Goal: Task Accomplishment & Management: Manage account settings

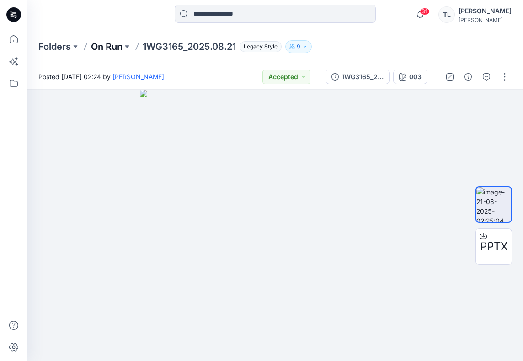
click at [109, 48] on p "On Run" at bounding box center [107, 46] width 32 height 13
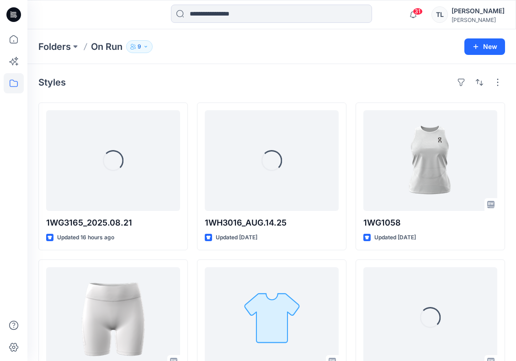
click at [148, 45] on icon "button" at bounding box center [145, 46] width 5 height 5
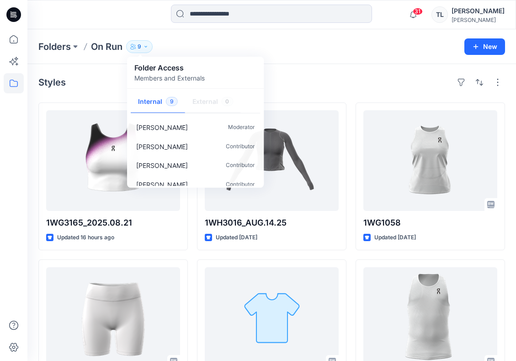
click at [481, 20] on div "[PERSON_NAME]" at bounding box center [478, 19] width 53 height 7
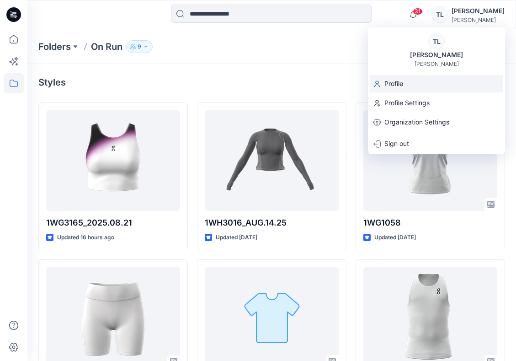
click at [400, 82] on p "Profile" at bounding box center [394, 83] width 19 height 17
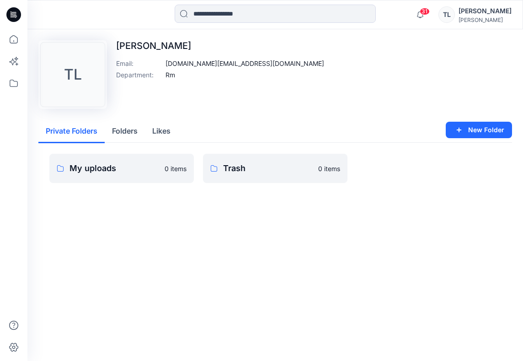
click at [495, 13] on div "[PERSON_NAME]" at bounding box center [485, 10] width 53 height 11
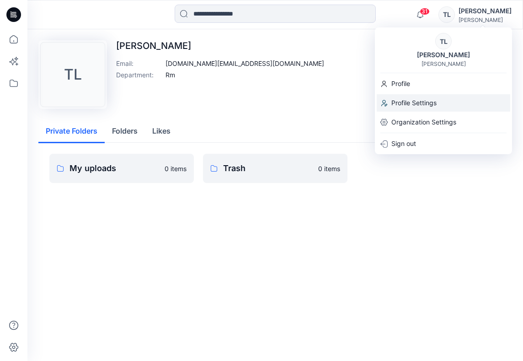
click at [425, 102] on p "Profile Settings" at bounding box center [413, 102] width 45 height 17
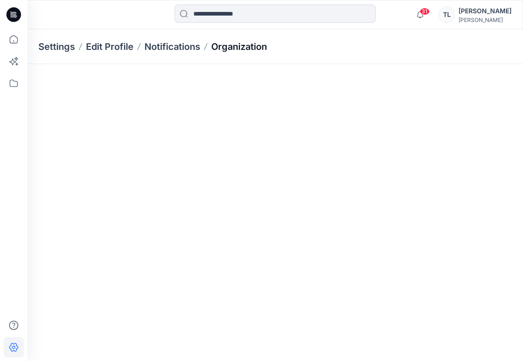
click at [235, 43] on p "Organization" at bounding box center [239, 46] width 56 height 13
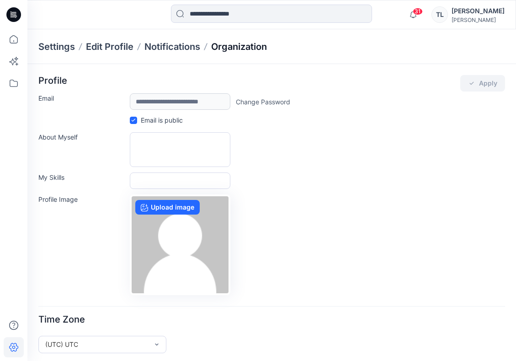
click at [236, 47] on p "Organization" at bounding box center [239, 46] width 56 height 13
drag, startPoint x: 236, startPoint y: 47, endPoint x: 179, endPoint y: 79, distance: 65.1
click at [179, 79] on div "Profile Apply" at bounding box center [271, 83] width 467 height 16
click at [170, 49] on p "Notifications" at bounding box center [173, 46] width 56 height 13
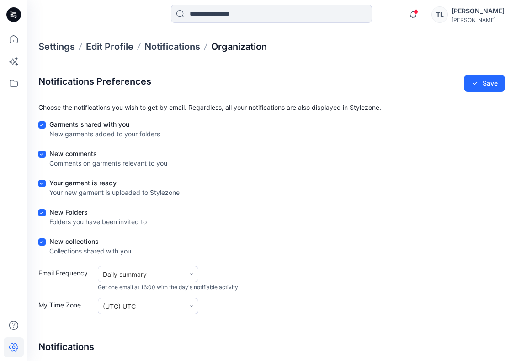
click at [238, 50] on p "Organization" at bounding box center [239, 46] width 56 height 13
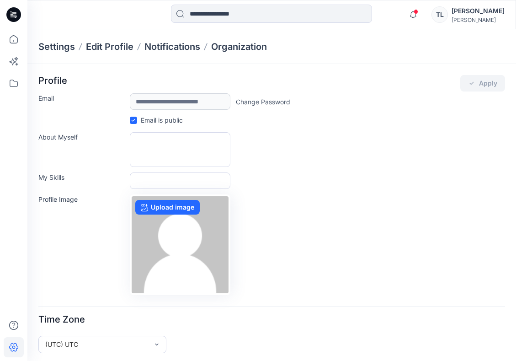
click at [487, 13] on div "[PERSON_NAME]" at bounding box center [478, 10] width 53 height 11
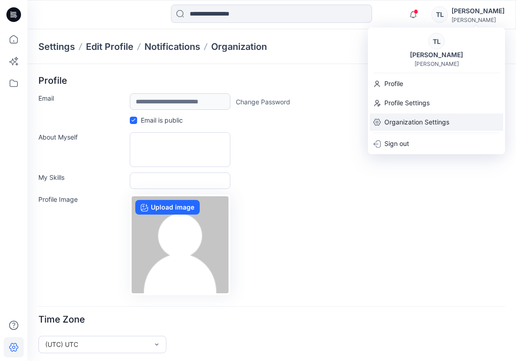
click at [428, 118] on p "Organization Settings" at bounding box center [417, 121] width 65 height 17
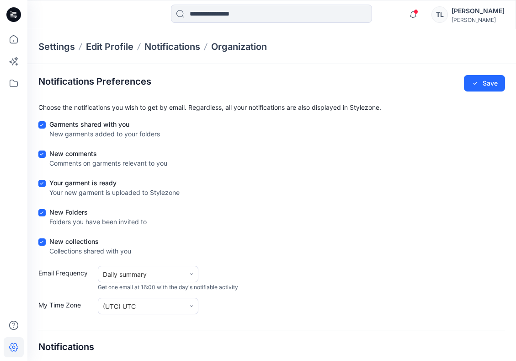
scroll to position [154, 0]
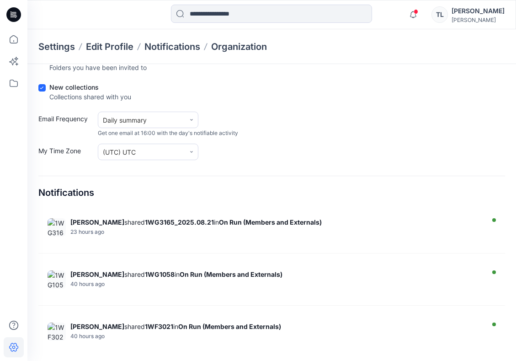
click at [448, 13] on div "TL" at bounding box center [440, 14] width 16 height 16
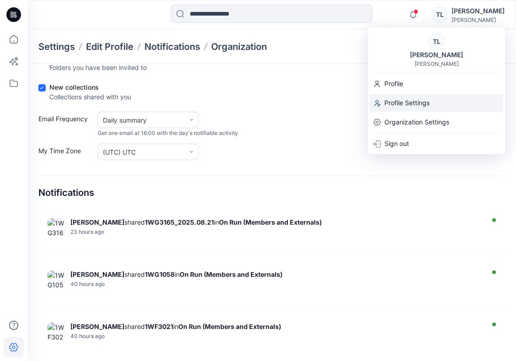
click at [401, 102] on p "Profile Settings" at bounding box center [407, 102] width 45 height 17
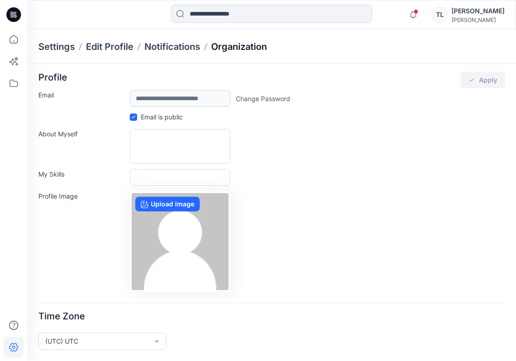
click at [241, 46] on p "Organization" at bounding box center [239, 46] width 56 height 13
drag, startPoint x: 241, startPoint y: 46, endPoint x: 232, endPoint y: 46, distance: 8.7
click at [232, 46] on p "Organization" at bounding box center [239, 46] width 56 height 13
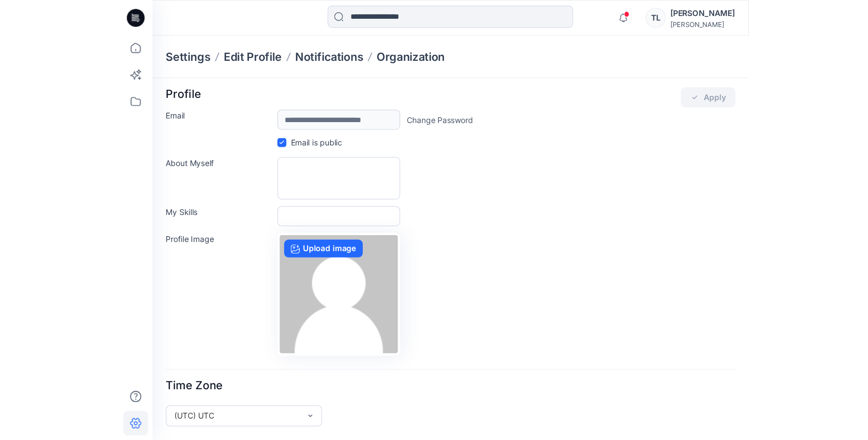
scroll to position [0, 0]
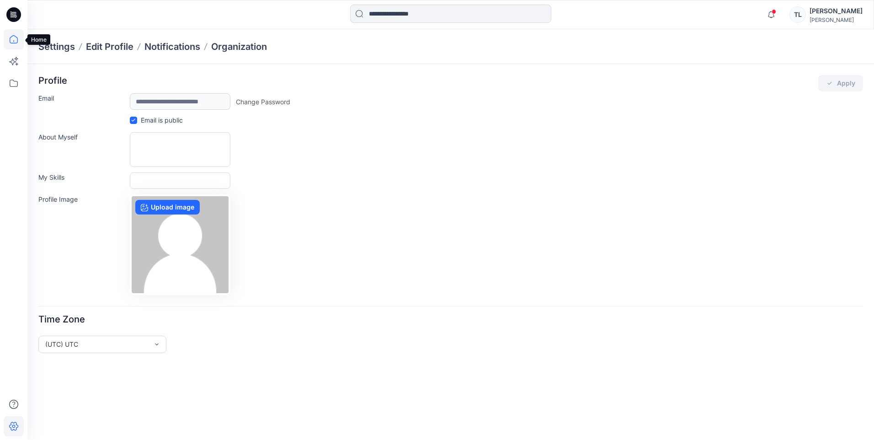
click at [9, 38] on icon at bounding box center [14, 39] width 20 height 20
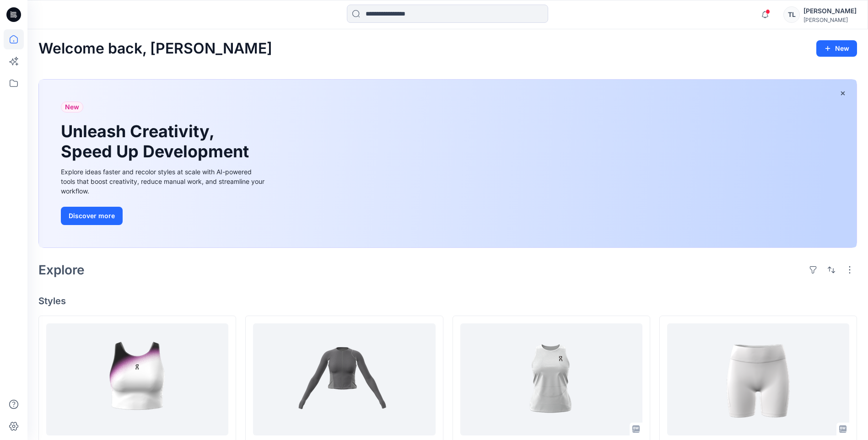
click at [523, 17] on div "[PERSON_NAME]" at bounding box center [829, 19] width 53 height 7
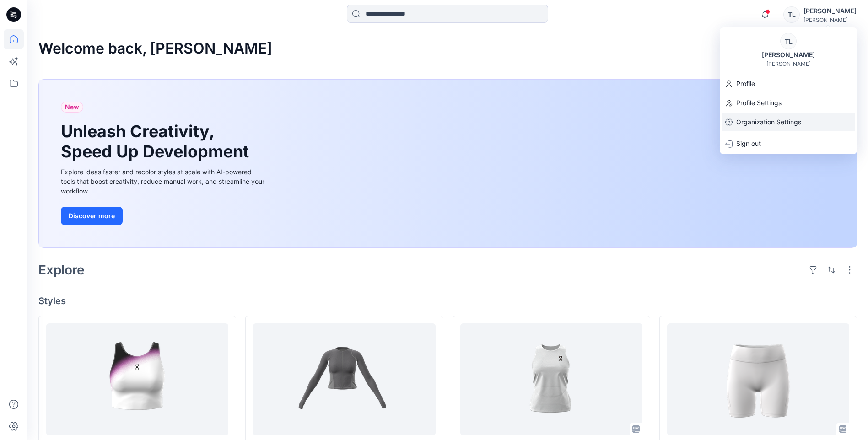
click at [523, 124] on p "Organization Settings" at bounding box center [768, 121] width 65 height 17
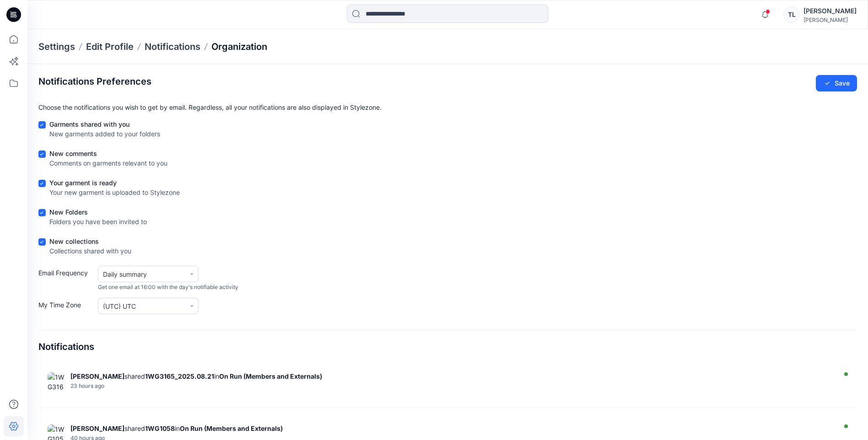
click at [233, 48] on p "Organization" at bounding box center [239, 46] width 56 height 13
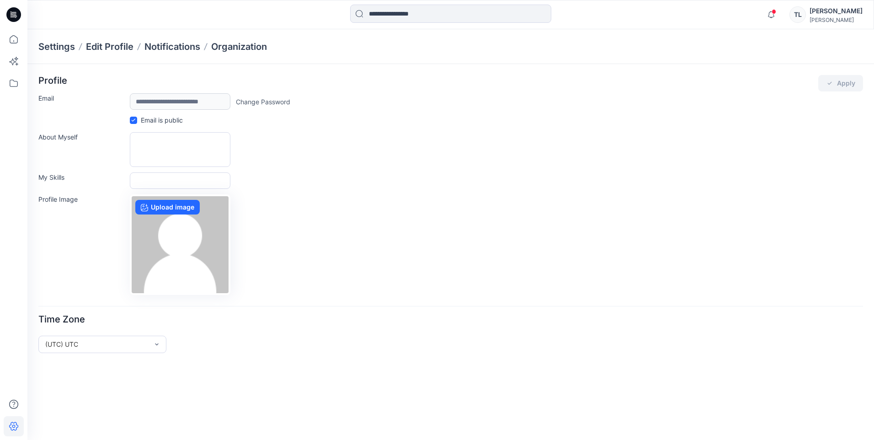
click at [10, 11] on icon at bounding box center [13, 14] width 15 height 15
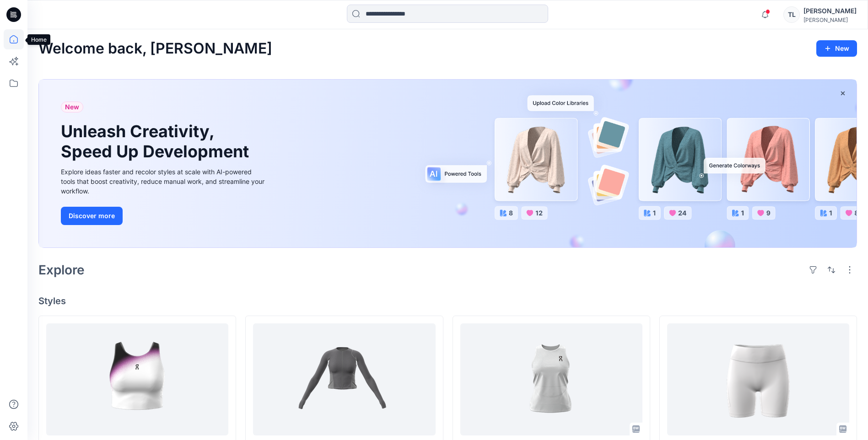
click at [13, 40] on icon at bounding box center [14, 39] width 20 height 20
click at [10, 84] on icon at bounding box center [14, 83] width 20 height 20
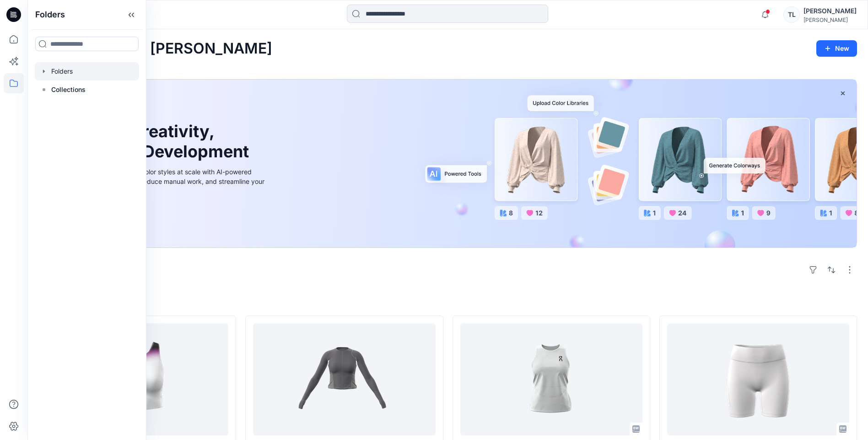
click at [86, 67] on div at bounding box center [87, 71] width 104 height 18
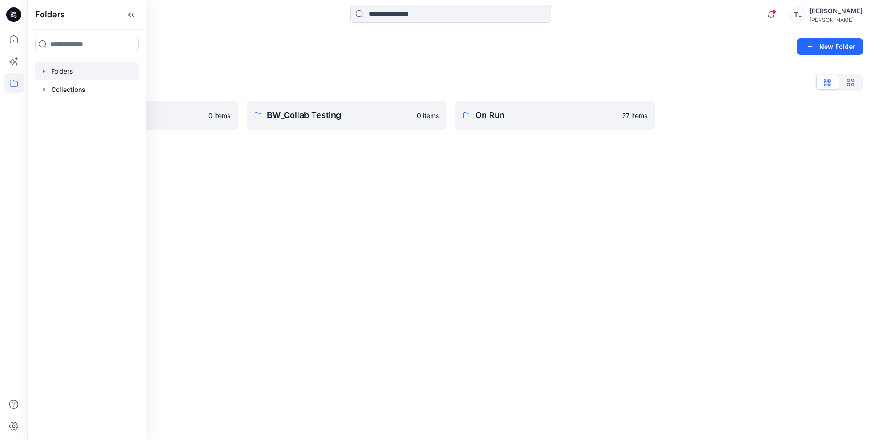
click at [523, 17] on div "[PERSON_NAME]" at bounding box center [836, 19] width 53 height 7
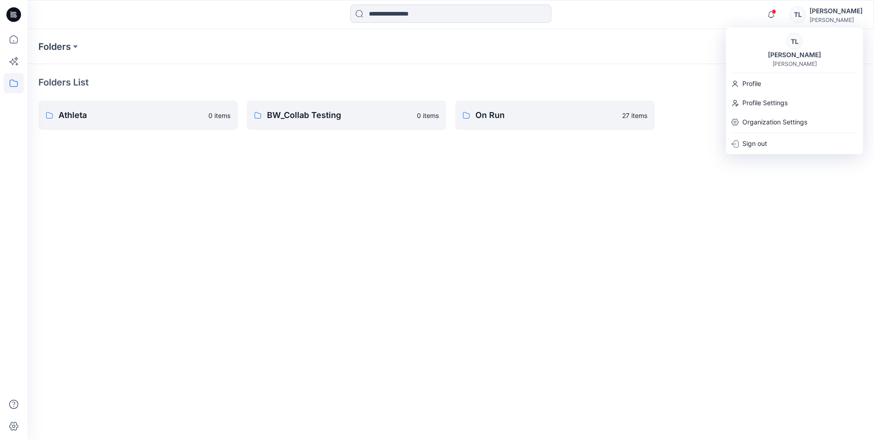
click at [523, 13] on div "TL" at bounding box center [798, 14] width 16 height 16
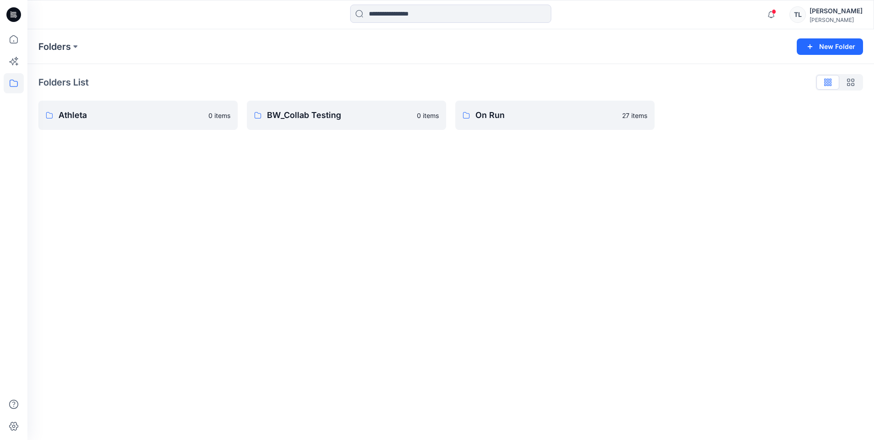
click at [523, 13] on div "TL" at bounding box center [798, 14] width 16 height 16
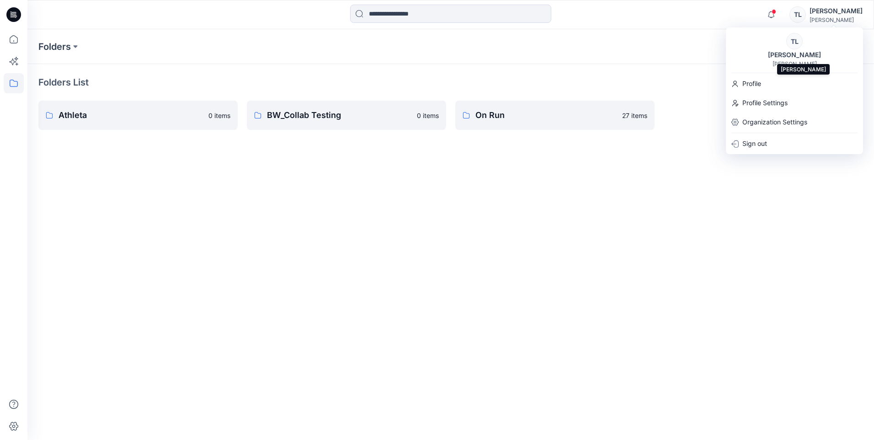
click at [523, 57] on div "[PERSON_NAME]" at bounding box center [795, 54] width 64 height 11
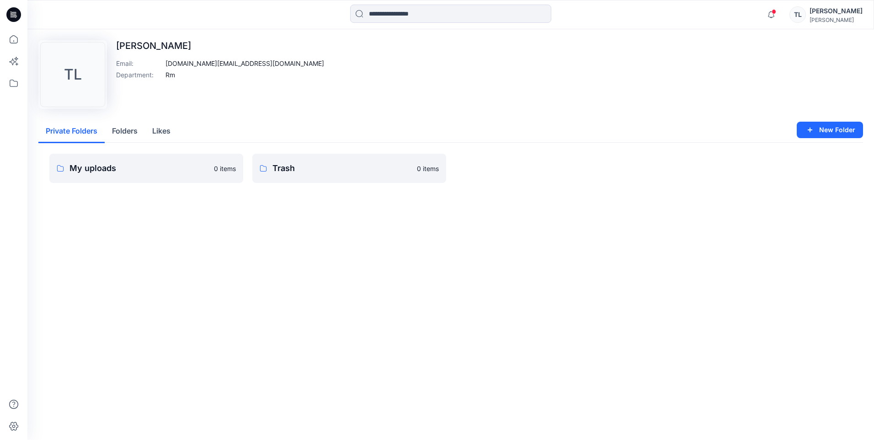
click at [523, 15] on div "[PERSON_NAME]" at bounding box center [836, 10] width 53 height 11
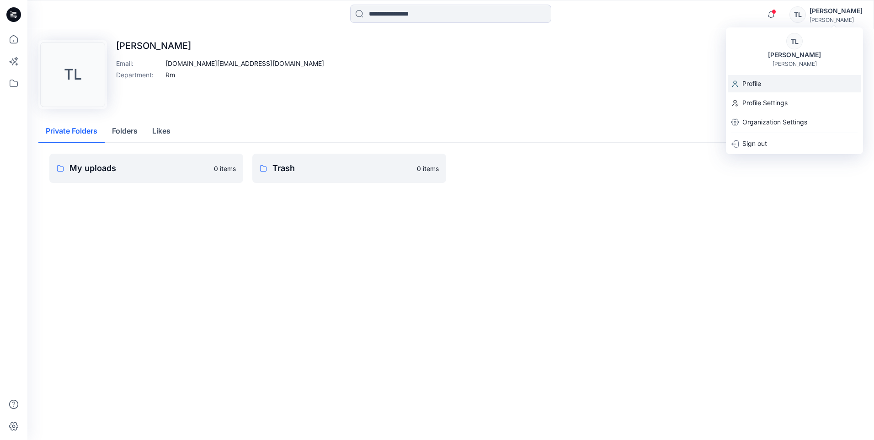
click at [523, 83] on p "Profile" at bounding box center [752, 83] width 19 height 17
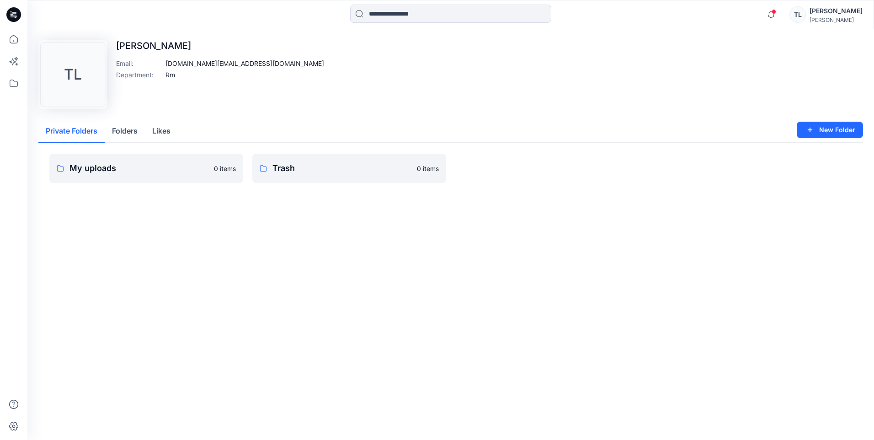
click at [523, 15] on div "[PERSON_NAME]" at bounding box center [836, 10] width 53 height 11
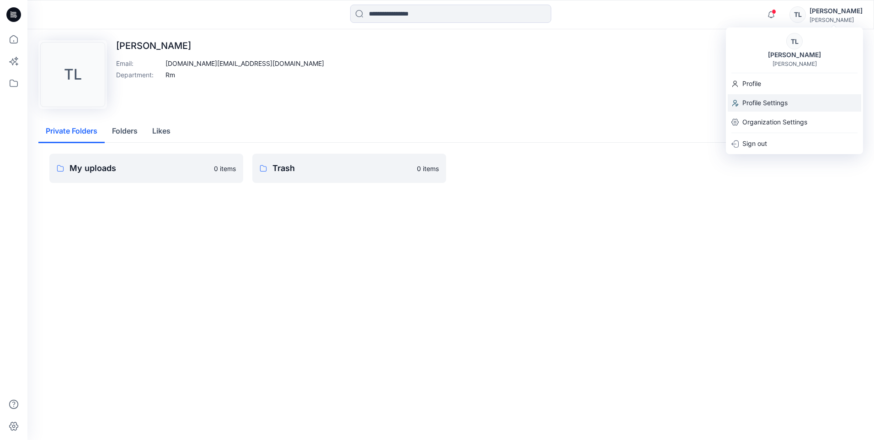
click at [523, 103] on p "Profile Settings" at bounding box center [765, 102] width 45 height 17
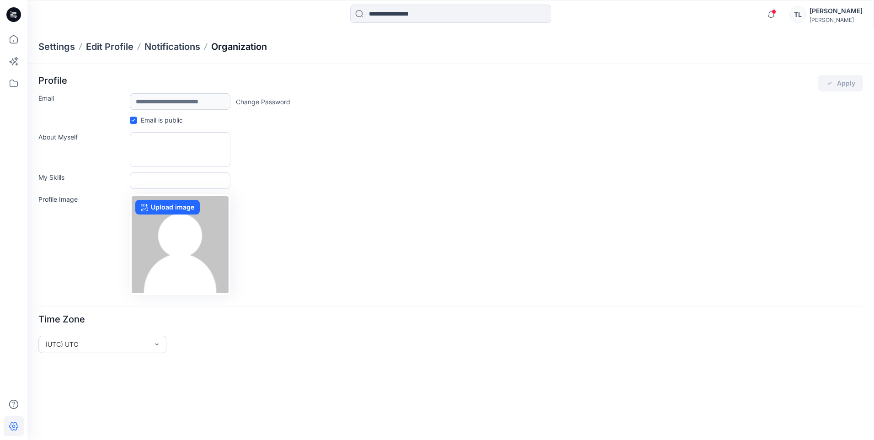
click at [246, 45] on p "Organization" at bounding box center [239, 46] width 56 height 13
click at [523, 14] on div "[PERSON_NAME]" at bounding box center [836, 10] width 53 height 11
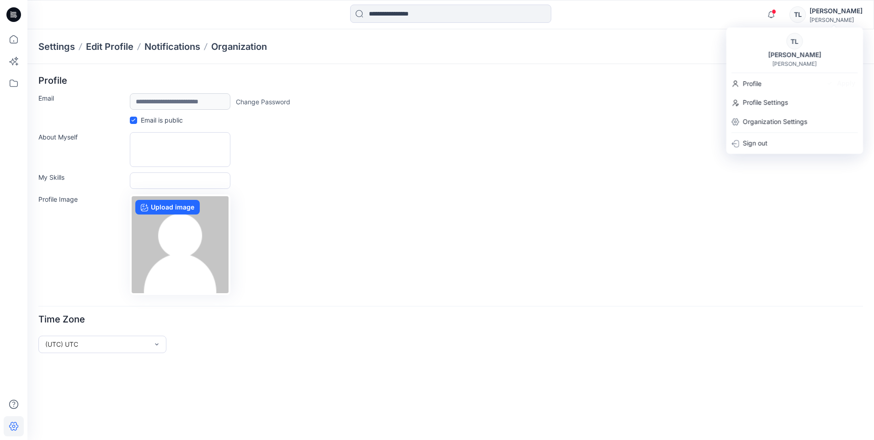
click at [523, 56] on div "Settings Edit Profile Notifications Organization" at bounding box center [450, 46] width 847 height 35
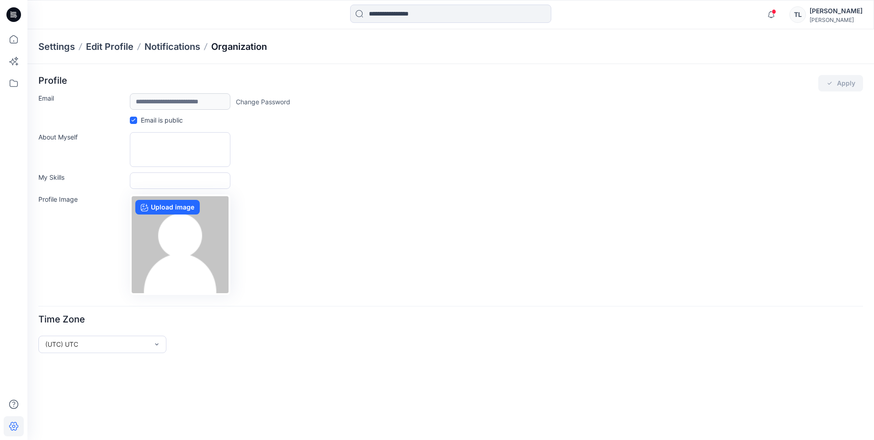
click at [249, 48] on p "Organization" at bounding box center [239, 46] width 56 height 13
click at [236, 46] on p "Organization" at bounding box center [239, 46] width 56 height 13
click at [13, 360] on icon at bounding box center [13, 426] width 9 height 9
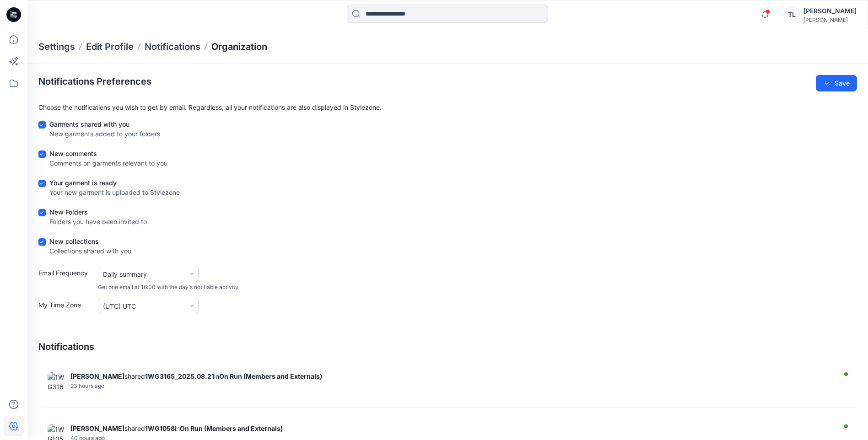
click at [253, 46] on p "Organization" at bounding box center [239, 46] width 56 height 13
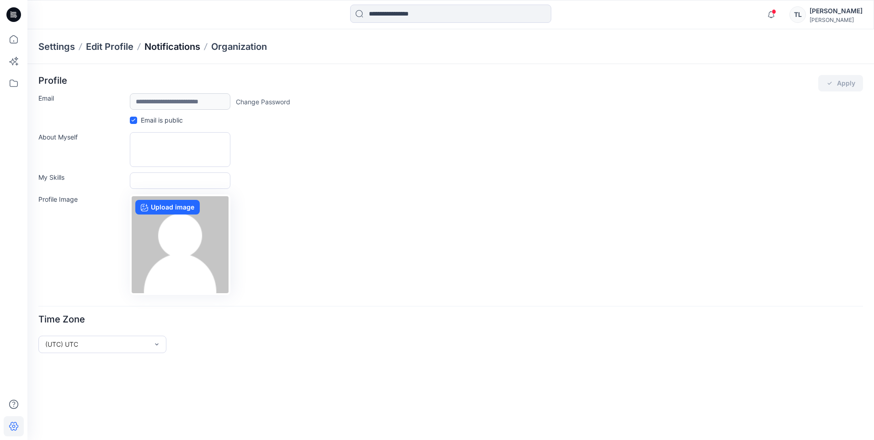
click at [183, 47] on p "Notifications" at bounding box center [173, 46] width 56 height 13
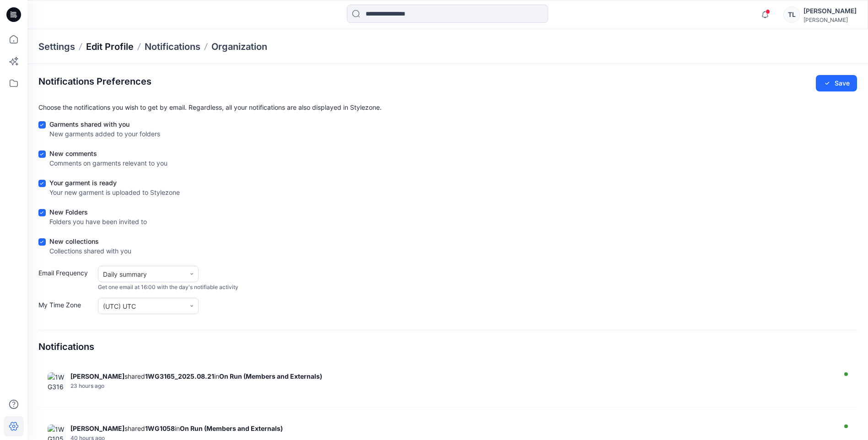
click at [110, 46] on p "Edit Profile" at bounding box center [110, 46] width 48 height 13
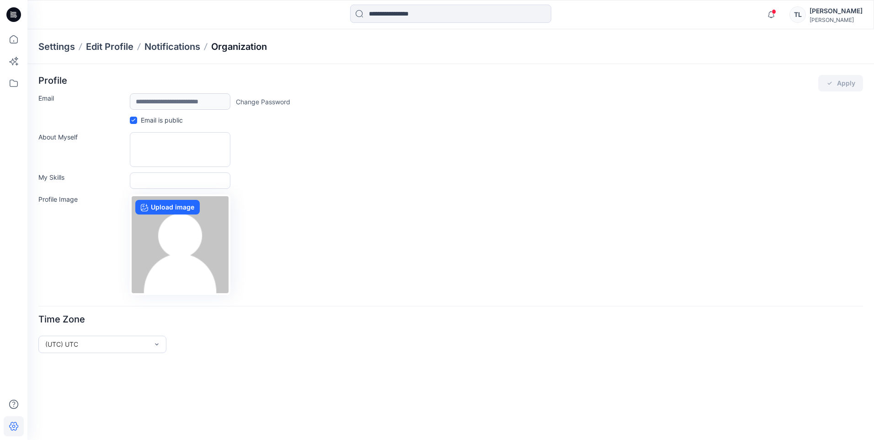
click at [261, 45] on p "Organization" at bounding box center [239, 46] width 56 height 13
click at [523, 16] on div "[PERSON_NAME]" at bounding box center [836, 10] width 53 height 11
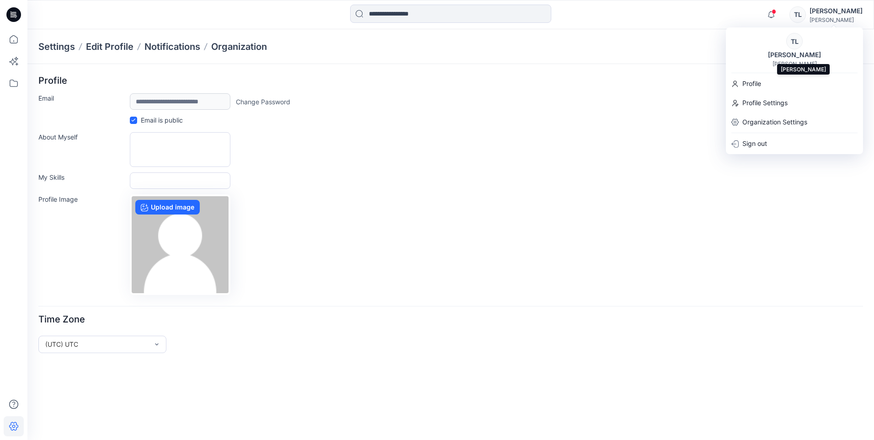
click at [523, 59] on div "[PERSON_NAME]" at bounding box center [795, 54] width 64 height 11
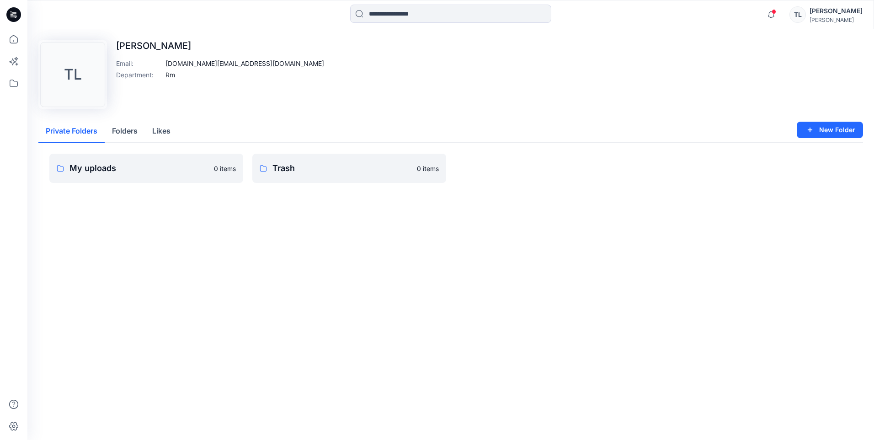
click at [523, 16] on div "[PERSON_NAME]" at bounding box center [836, 10] width 53 height 11
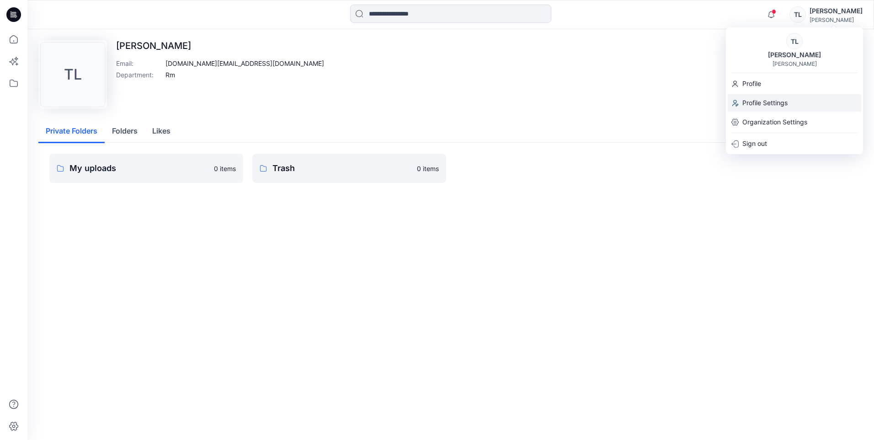
click at [523, 105] on p "Profile Settings" at bounding box center [765, 102] width 45 height 17
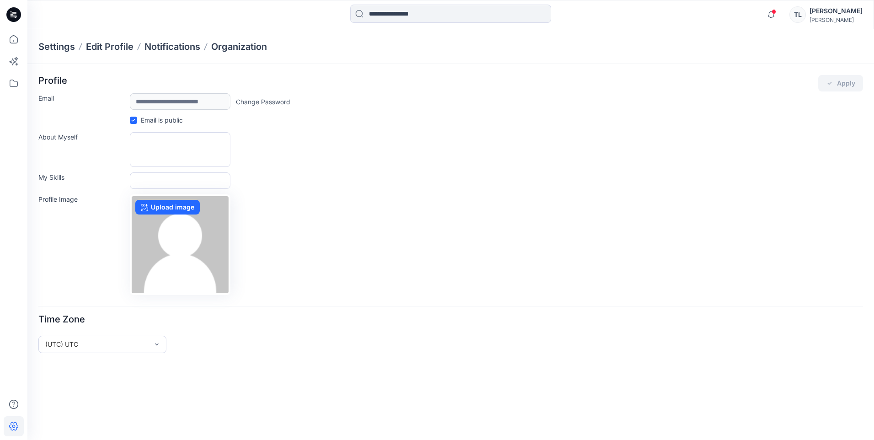
click at [523, 12] on div "[PERSON_NAME]" at bounding box center [836, 10] width 53 height 11
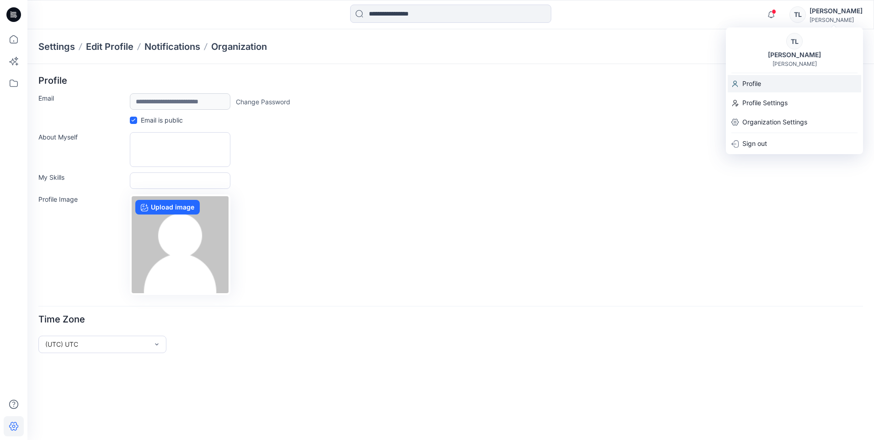
click at [523, 80] on p "Profile" at bounding box center [752, 83] width 19 height 17
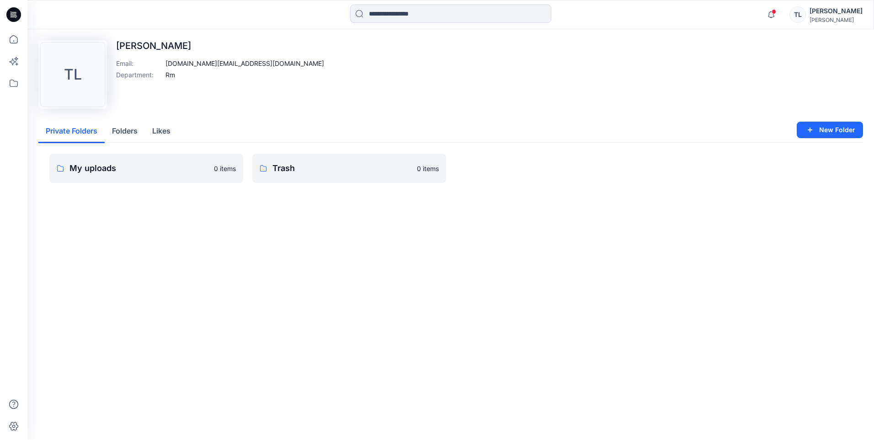
click at [523, 15] on div "[PERSON_NAME]" at bounding box center [836, 10] width 53 height 11
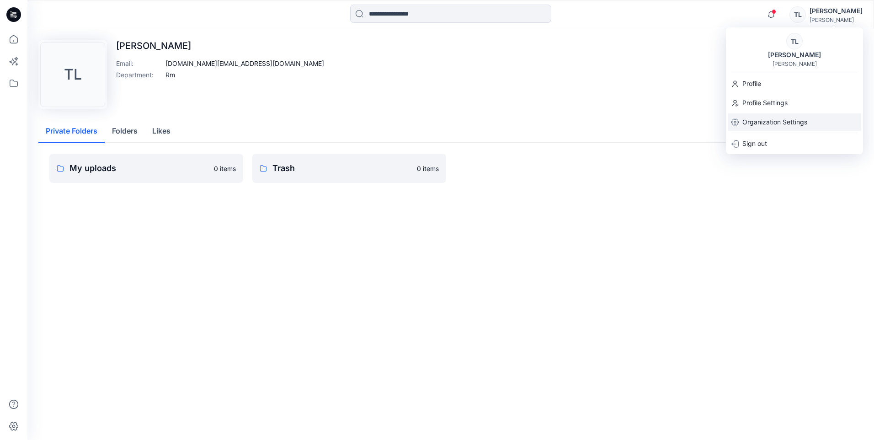
click at [523, 124] on p "Organization Settings" at bounding box center [775, 121] width 65 height 17
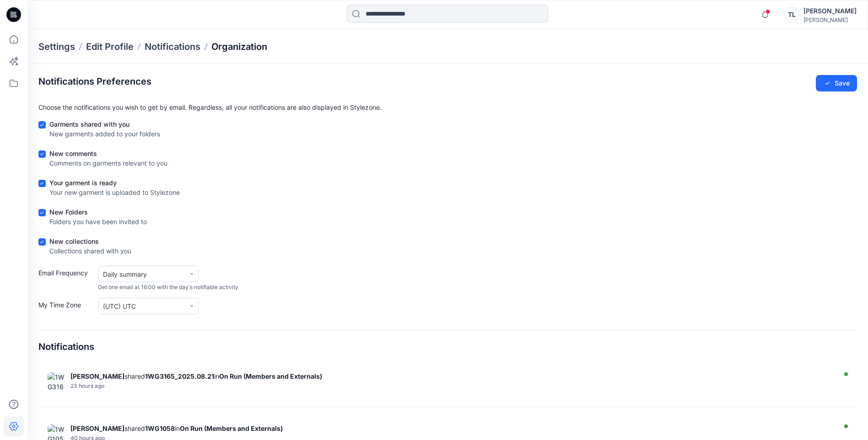
click at [236, 45] on p "Organization" at bounding box center [239, 46] width 56 height 13
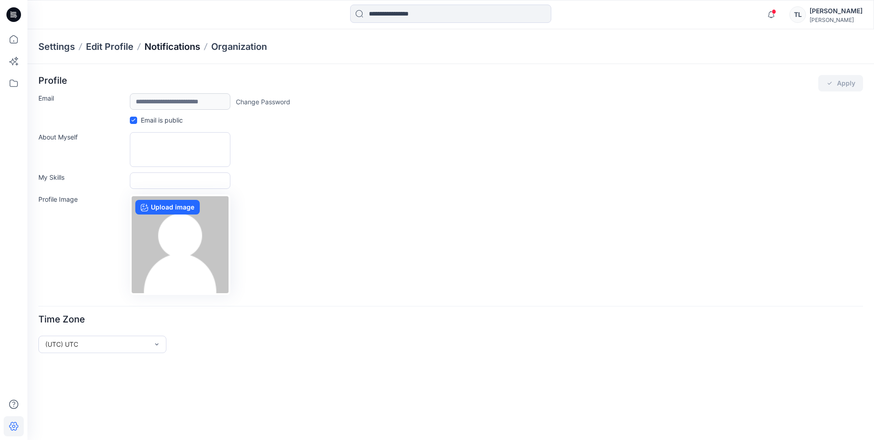
click at [164, 44] on p "Notifications" at bounding box center [173, 46] width 56 height 13
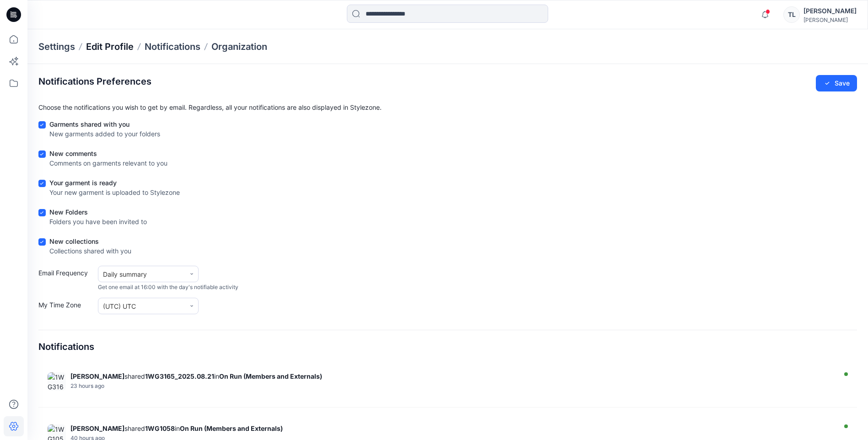
click at [97, 45] on p "Edit Profile" at bounding box center [110, 46] width 48 height 13
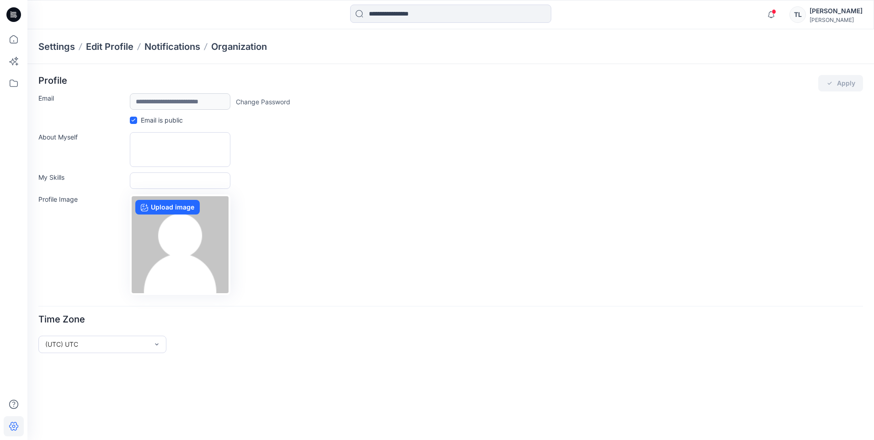
click at [51, 46] on p "Settings" at bounding box center [56, 46] width 37 height 13
click at [13, 15] on icon at bounding box center [13, 14] width 15 height 15
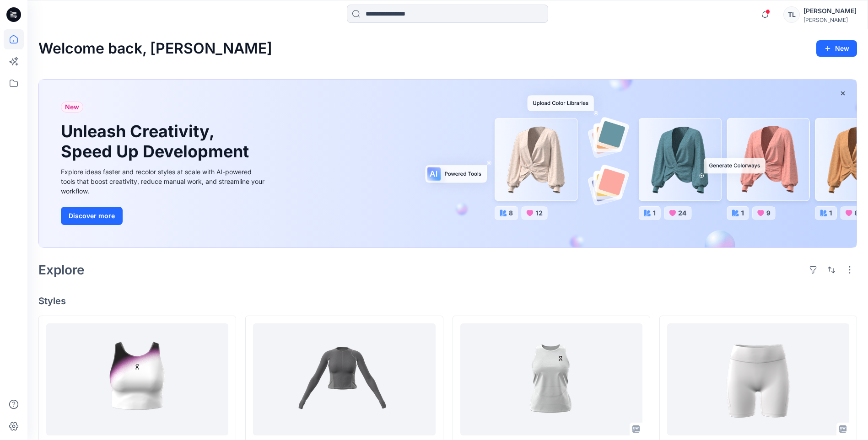
click at [523, 12] on div "[PERSON_NAME]" at bounding box center [829, 10] width 53 height 11
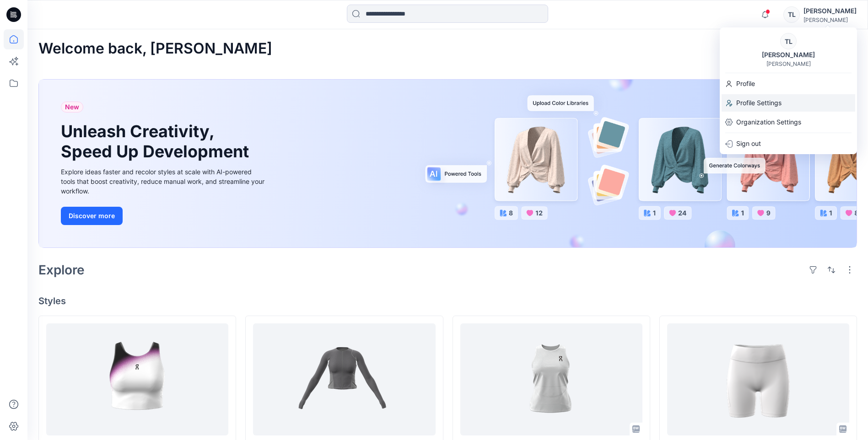
click at [523, 108] on p "Profile Settings" at bounding box center [758, 102] width 45 height 17
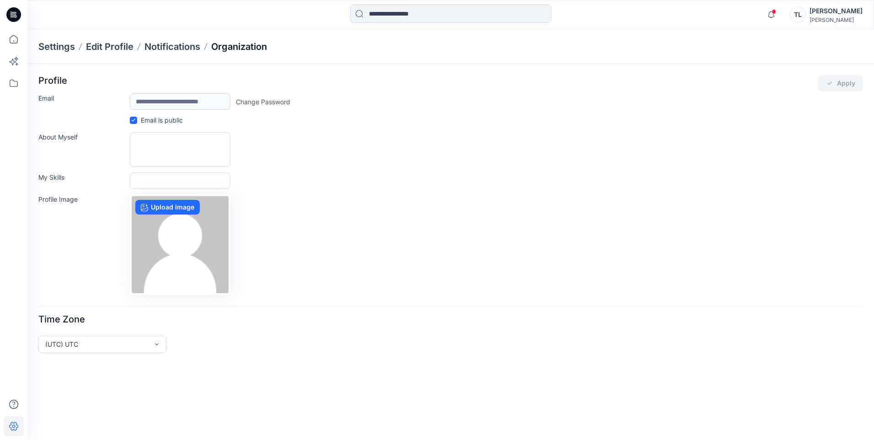
click at [262, 47] on p "Organization" at bounding box center [239, 46] width 56 height 13
click at [266, 46] on p "Organization" at bounding box center [239, 46] width 56 height 13
click at [250, 48] on p "Organization" at bounding box center [239, 46] width 56 height 13
click at [216, 46] on p "Organization" at bounding box center [239, 46] width 56 height 13
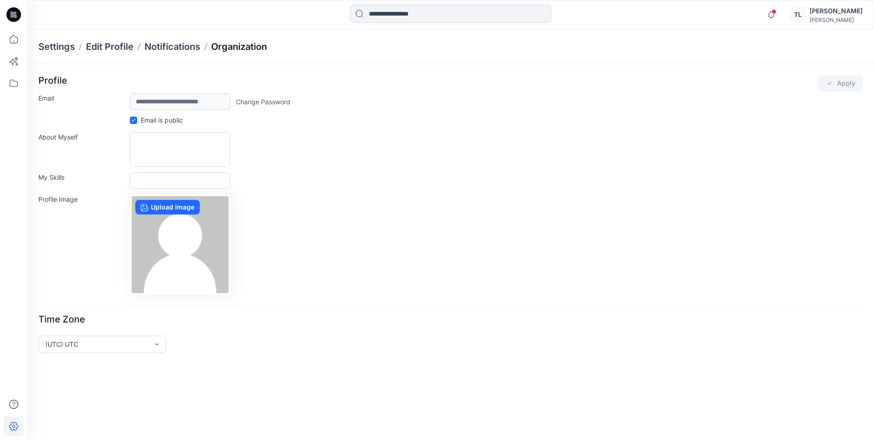
click at [216, 46] on p "Organization" at bounding box center [239, 46] width 56 height 13
click at [208, 46] on icon at bounding box center [205, 46] width 7 height 7
click at [194, 48] on p "Notifications" at bounding box center [173, 46] width 56 height 13
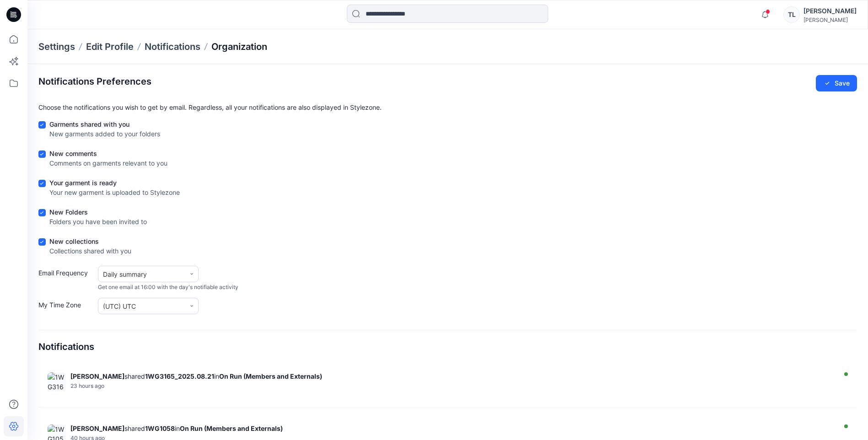
click at [220, 46] on p "Organization" at bounding box center [239, 46] width 56 height 13
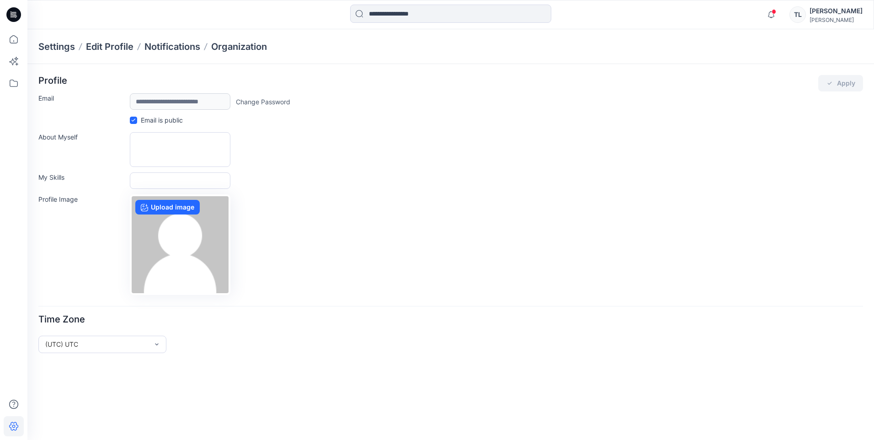
click at [523, 18] on div "[PERSON_NAME]" at bounding box center [836, 19] width 53 height 7
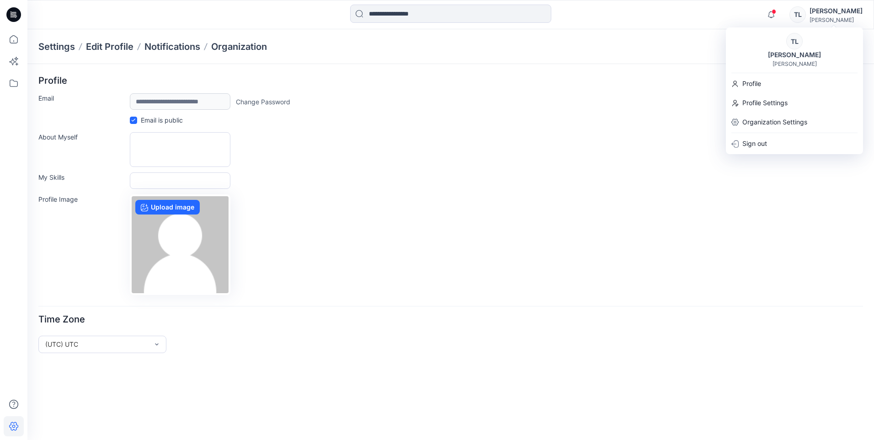
click at [521, 260] on div "Profile Image Upload image" at bounding box center [450, 244] width 825 height 101
